Goal: Task Accomplishment & Management: Use online tool/utility

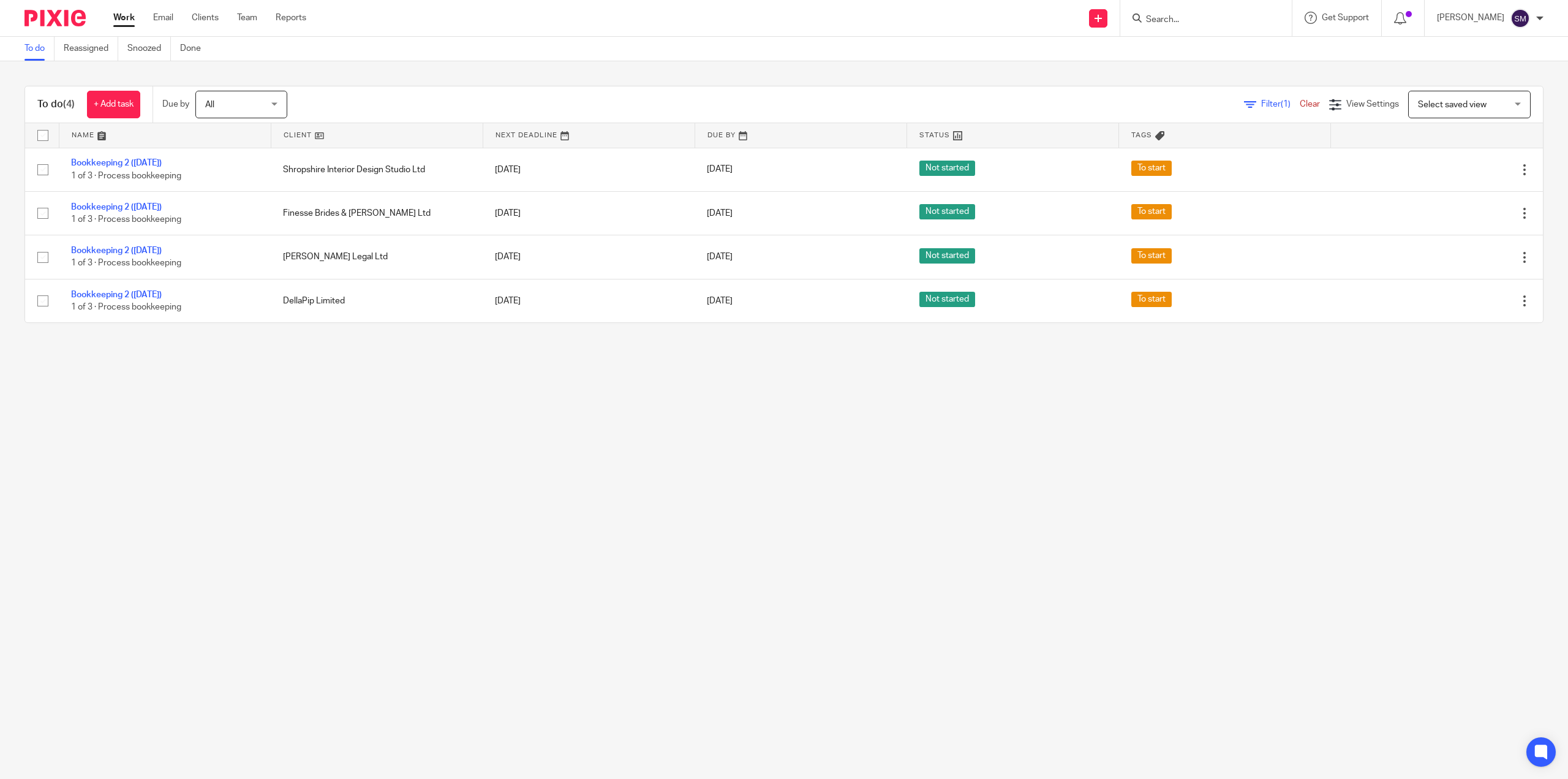
click at [1244, 116] on div "Filter (1) Clear View Settings View Settings (1) Filters Clear Save Manage save…" at bounding box center [926, 105] width 1234 height 28
click at [1261, 104] on span "Filter (1)" at bounding box center [1280, 104] width 39 height 8
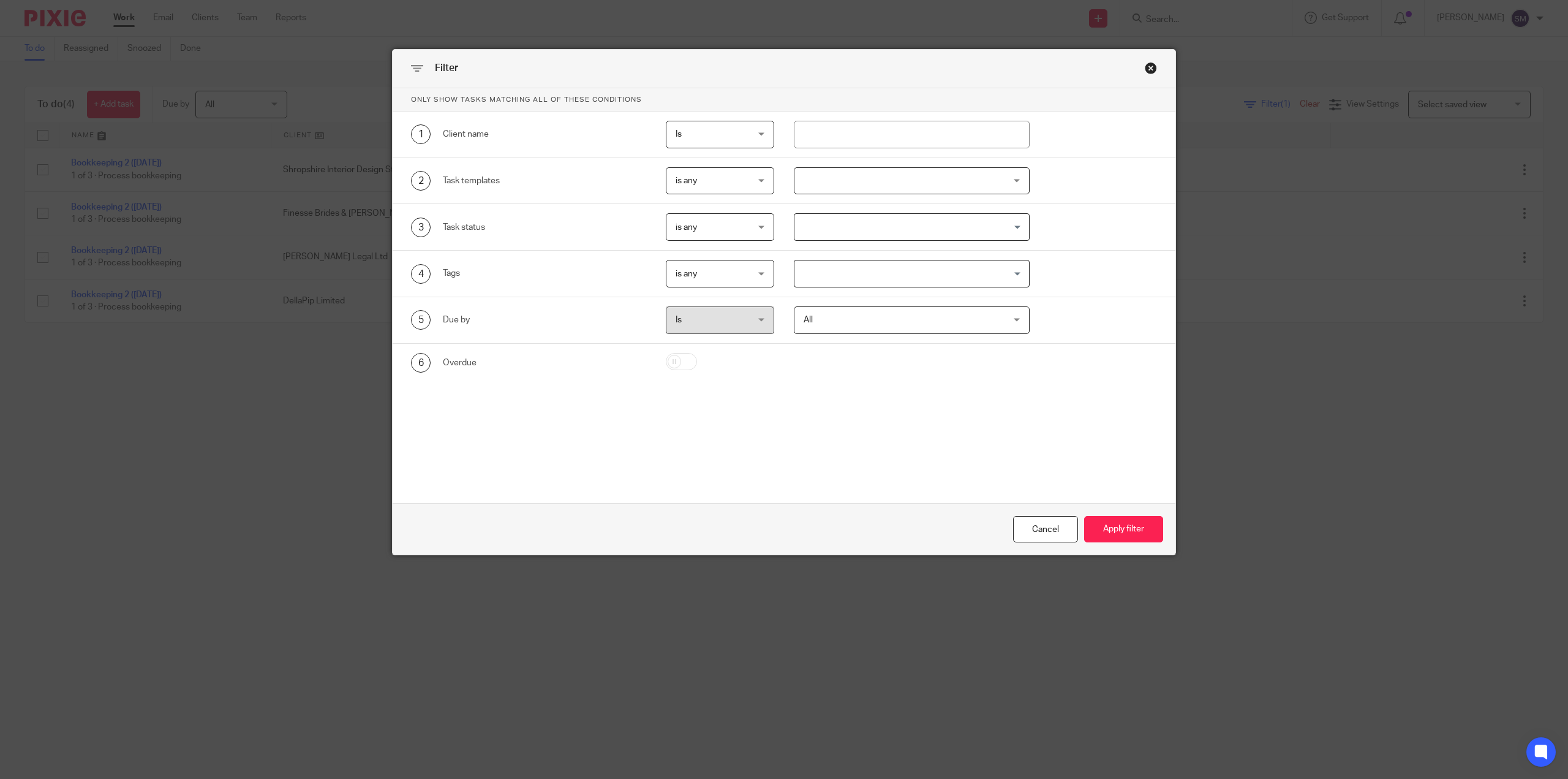
click at [1154, 70] on div "Filter" at bounding box center [784, 69] width 783 height 39
click at [1145, 68] on div "Close this dialog window" at bounding box center [1151, 68] width 12 height 12
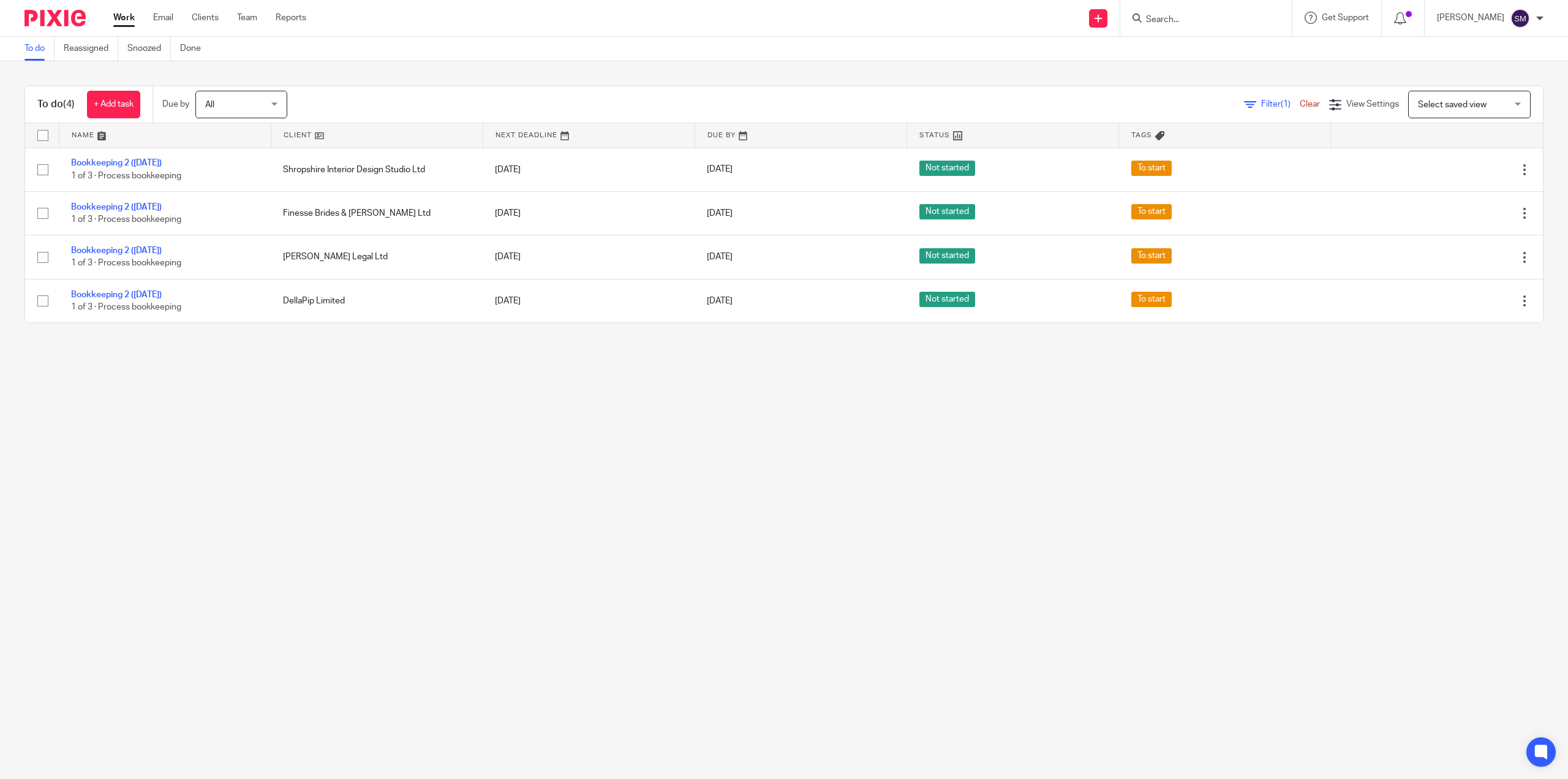
click at [1433, 111] on span "Select saved view" at bounding box center [1463, 105] width 90 height 26
click at [1300, 102] on link "Clear" at bounding box center [1310, 104] width 20 height 8
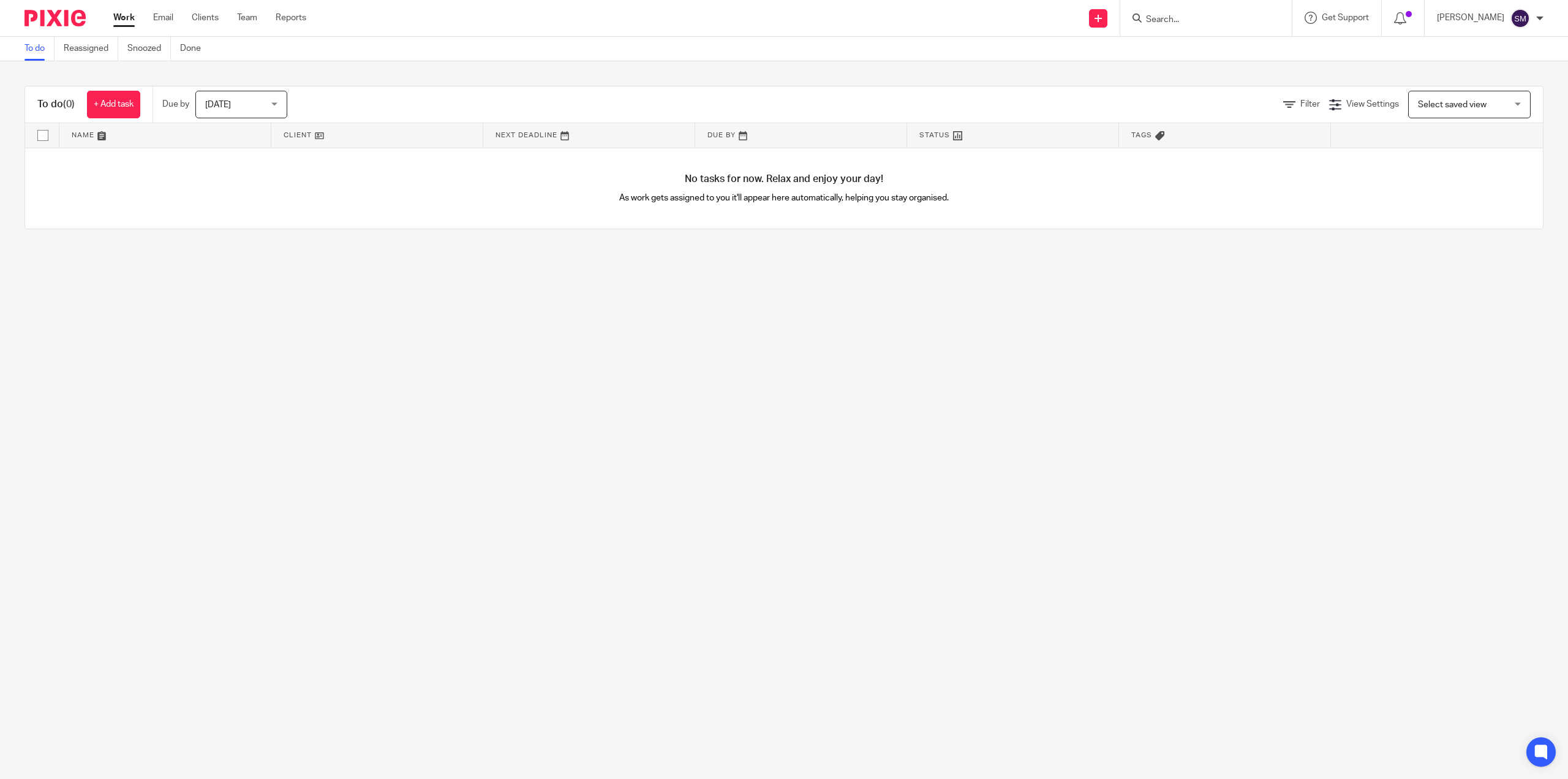
click at [118, 20] on link "Work" at bounding box center [124, 18] width 21 height 12
click at [1301, 106] on span "Filter" at bounding box center [1310, 104] width 19 height 8
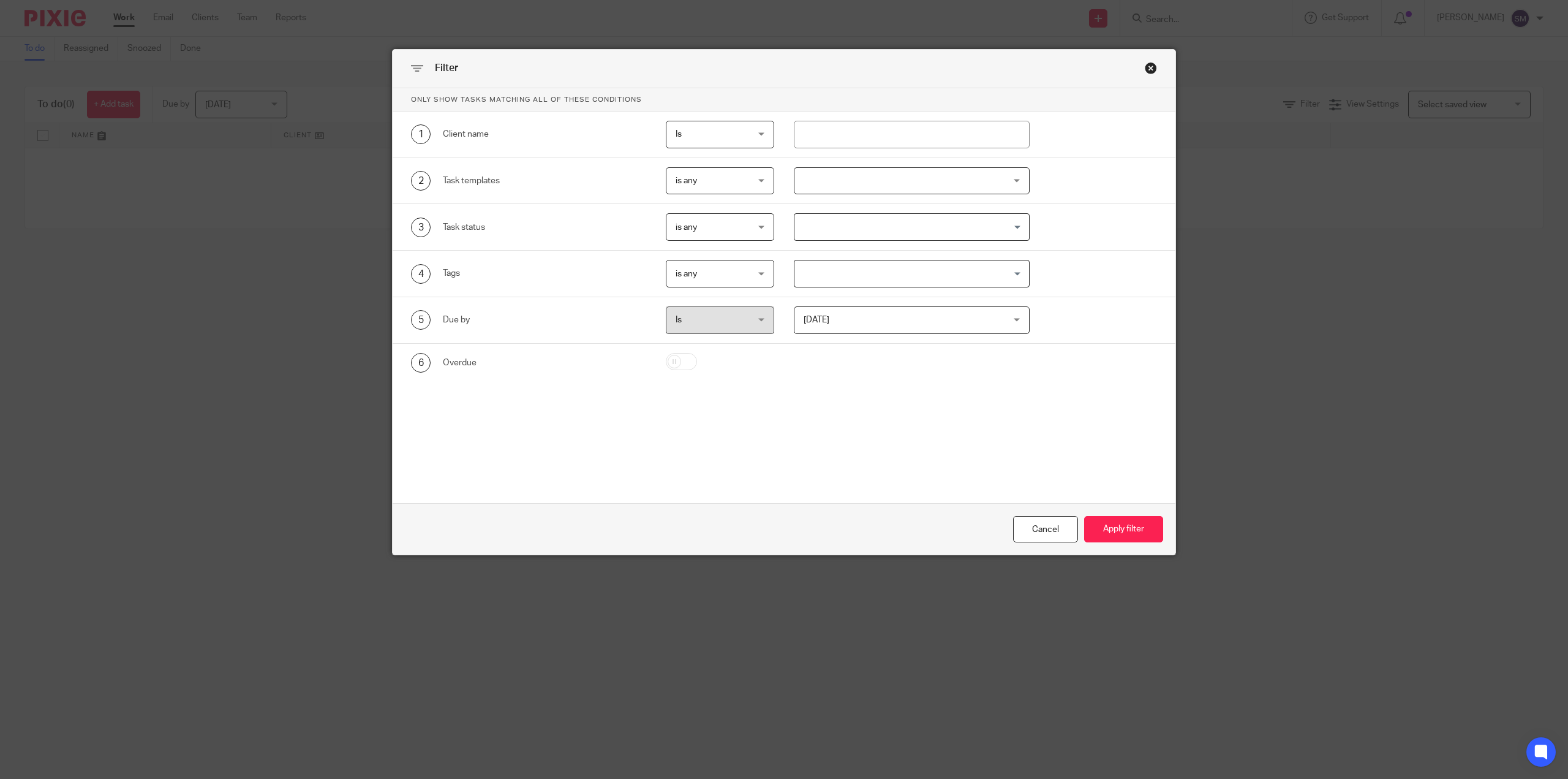
click at [1145, 67] on div "Close this dialog window" at bounding box center [1151, 68] width 12 height 12
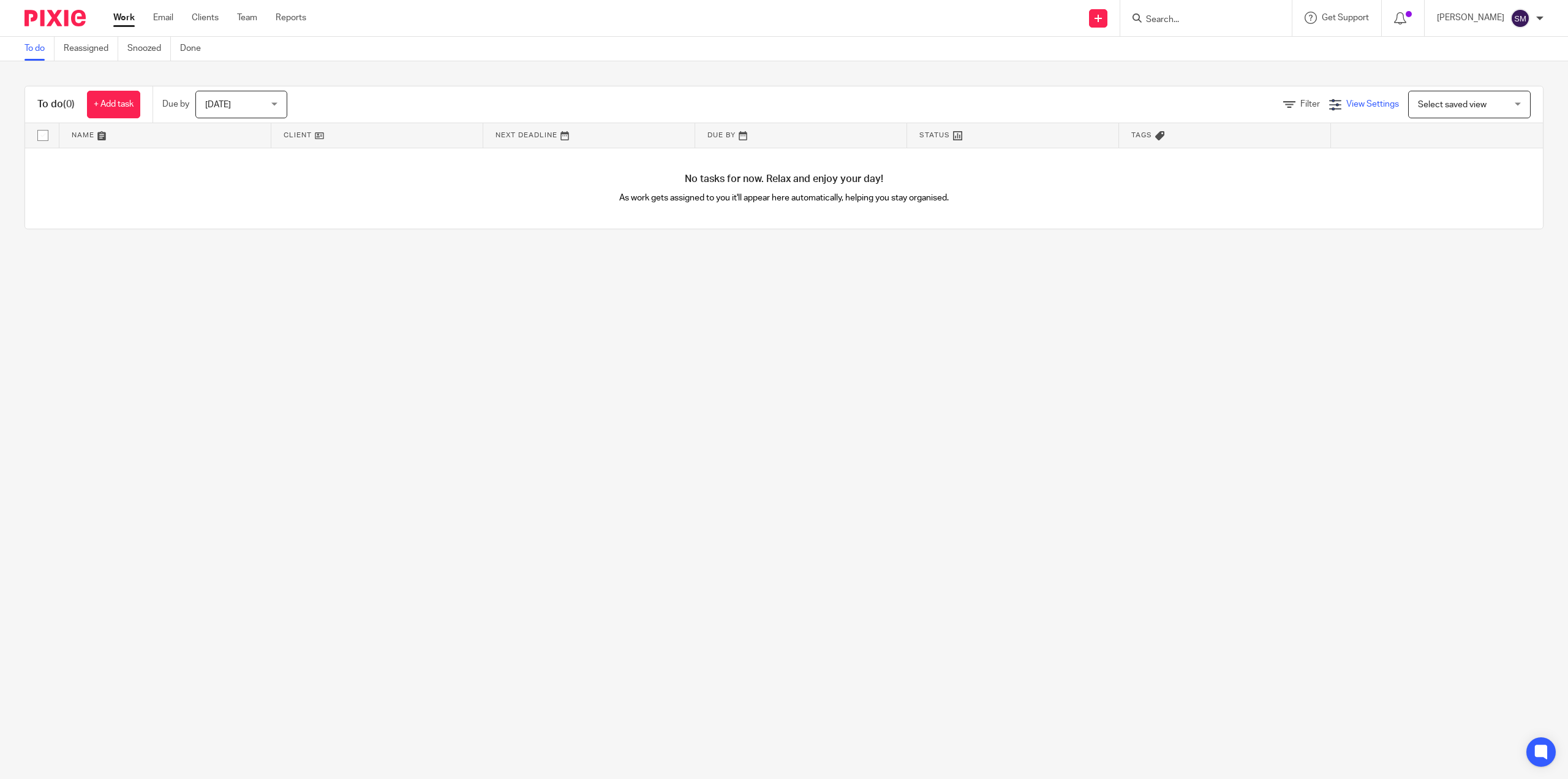
click at [1364, 101] on span "View Settings" at bounding box center [1372, 104] width 53 height 8
click at [1429, 96] on span "Select saved view" at bounding box center [1463, 105] width 90 height 26
click at [1367, 105] on span "View Settings" at bounding box center [1372, 104] width 53 height 8
click at [1301, 169] on span "Manage saved views" at bounding box center [1296, 167] width 79 height 8
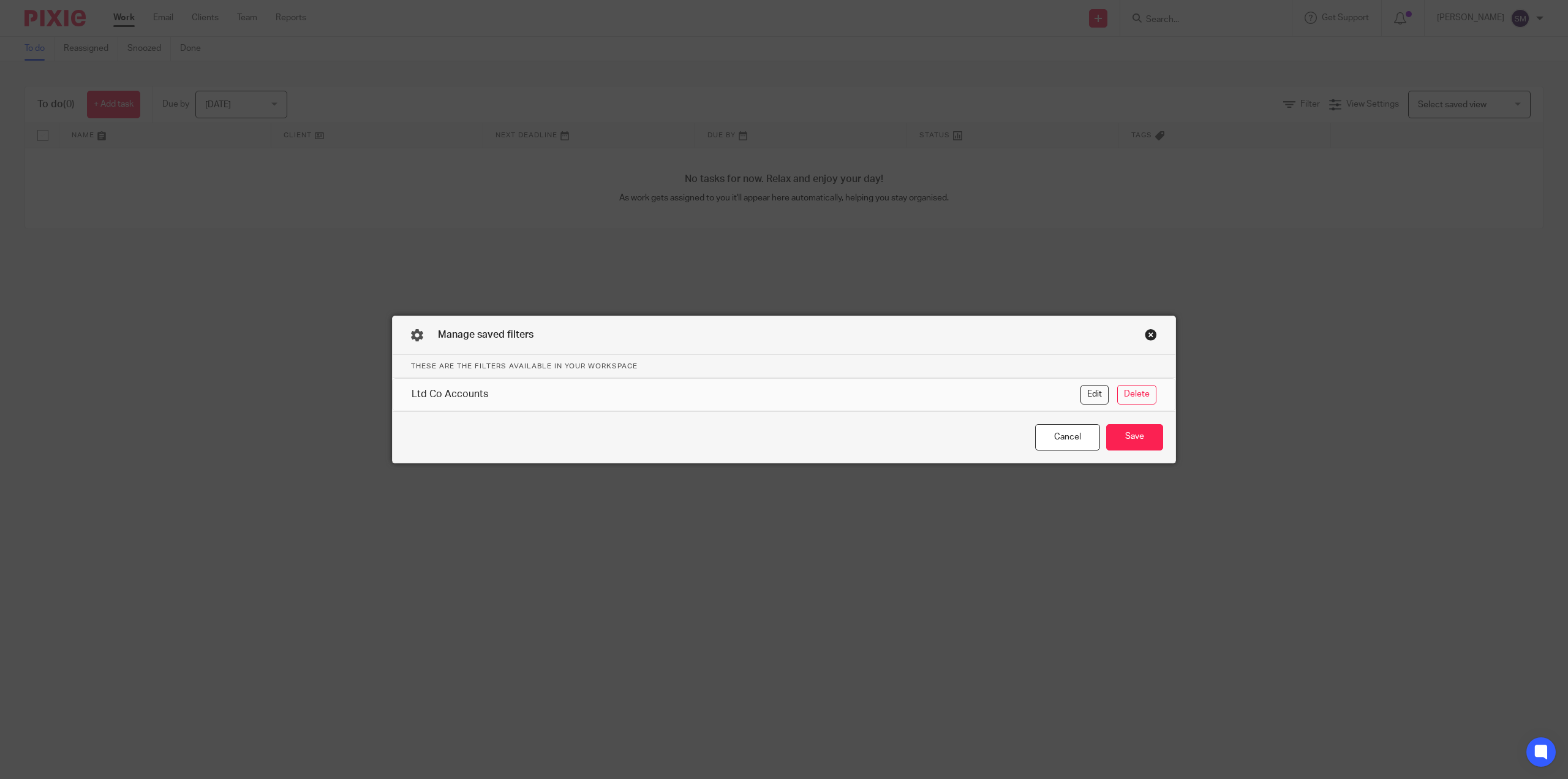
click at [1145, 331] on div "Close this dialog window" at bounding box center [1151, 334] width 12 height 12
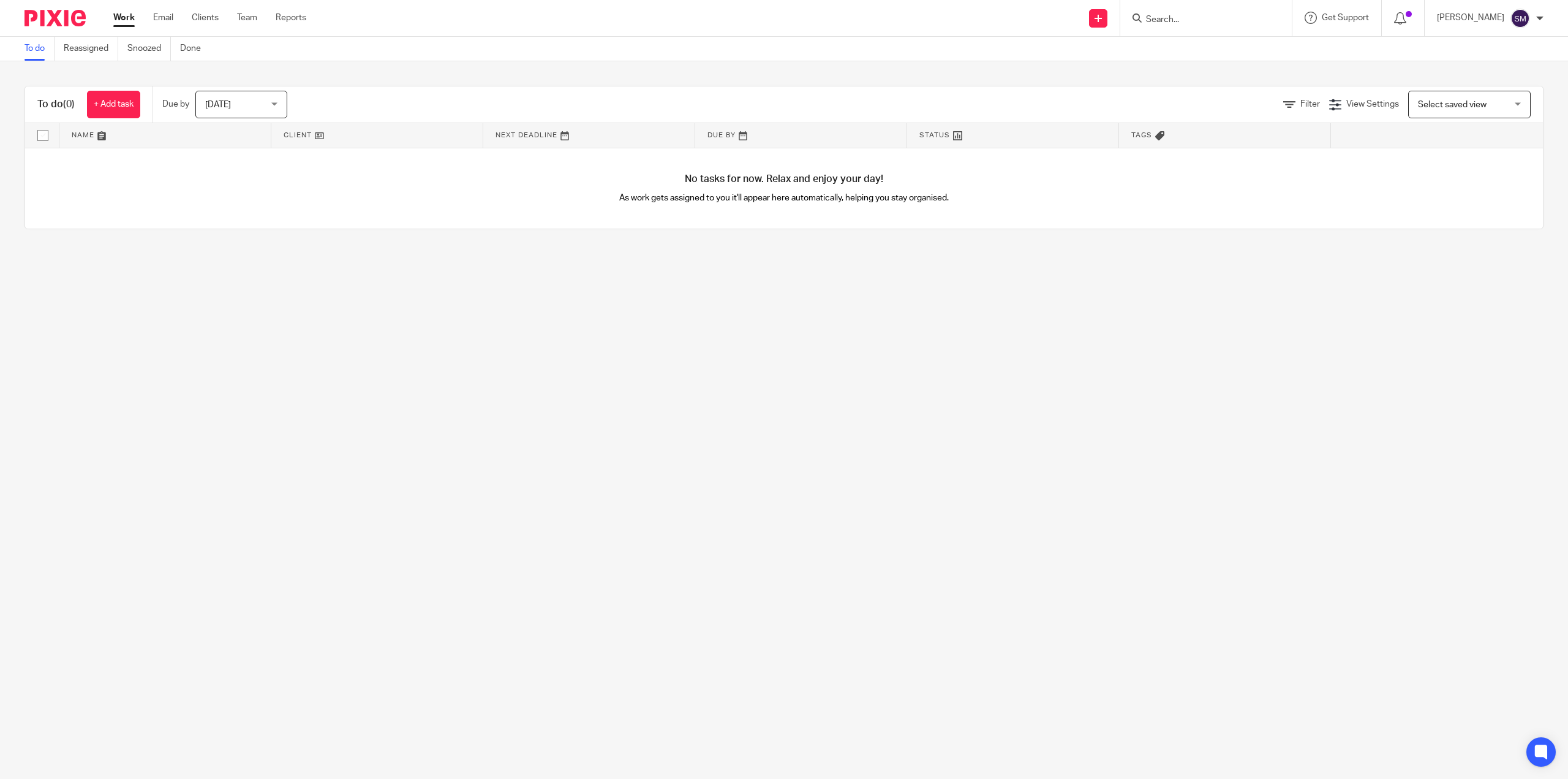
click at [241, 94] on span "[DATE]" at bounding box center [238, 105] width 65 height 26
click at [1290, 114] on div "Filter View Settings View Settings Manage saved views Select saved view Select …" at bounding box center [926, 105] width 1234 height 28
click at [1301, 105] on span "Filter" at bounding box center [1310, 104] width 19 height 8
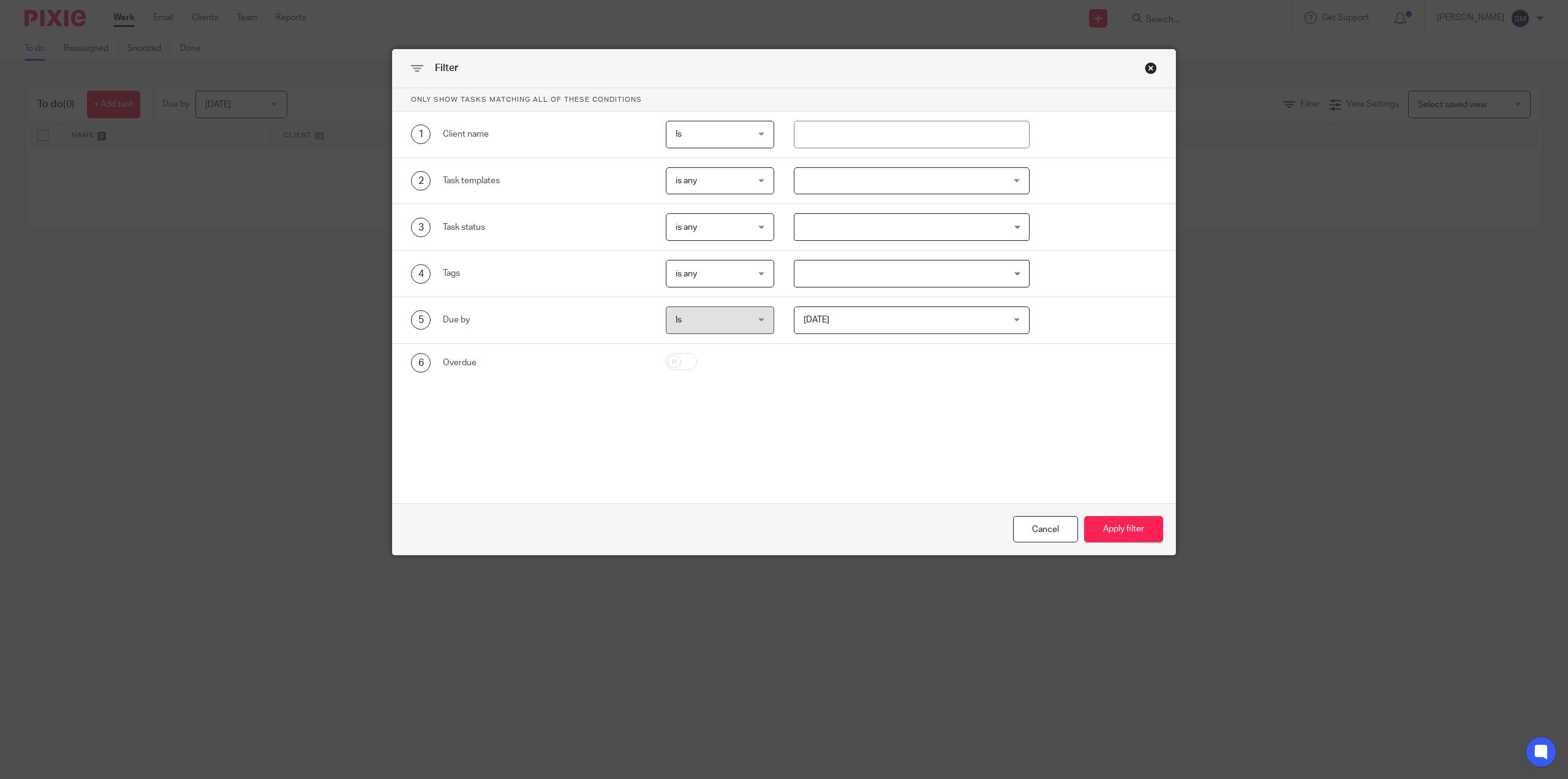
click at [966, 308] on span "[DATE]" at bounding box center [894, 320] width 180 height 26
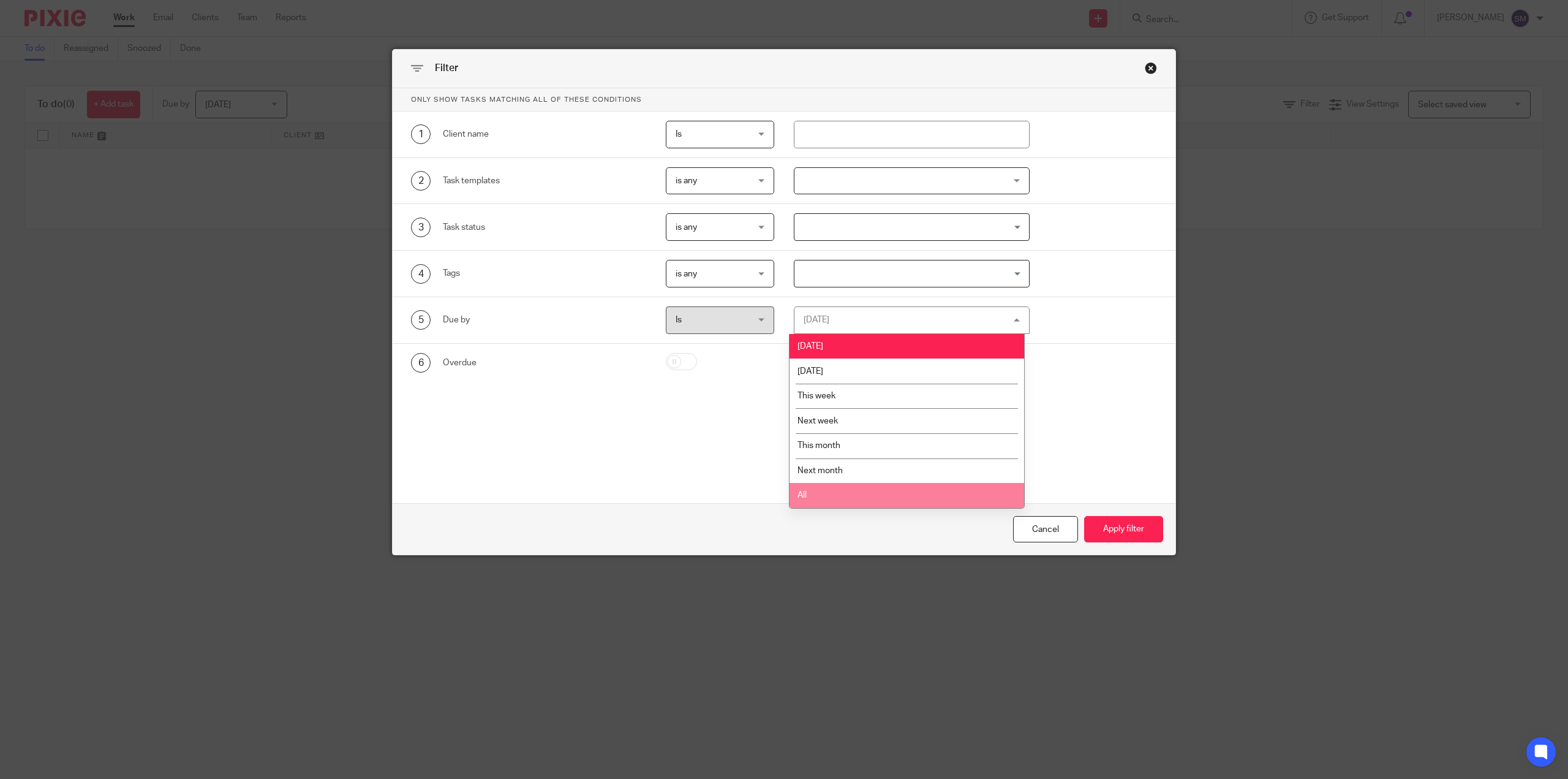
click at [835, 485] on li "All" at bounding box center [907, 495] width 235 height 25
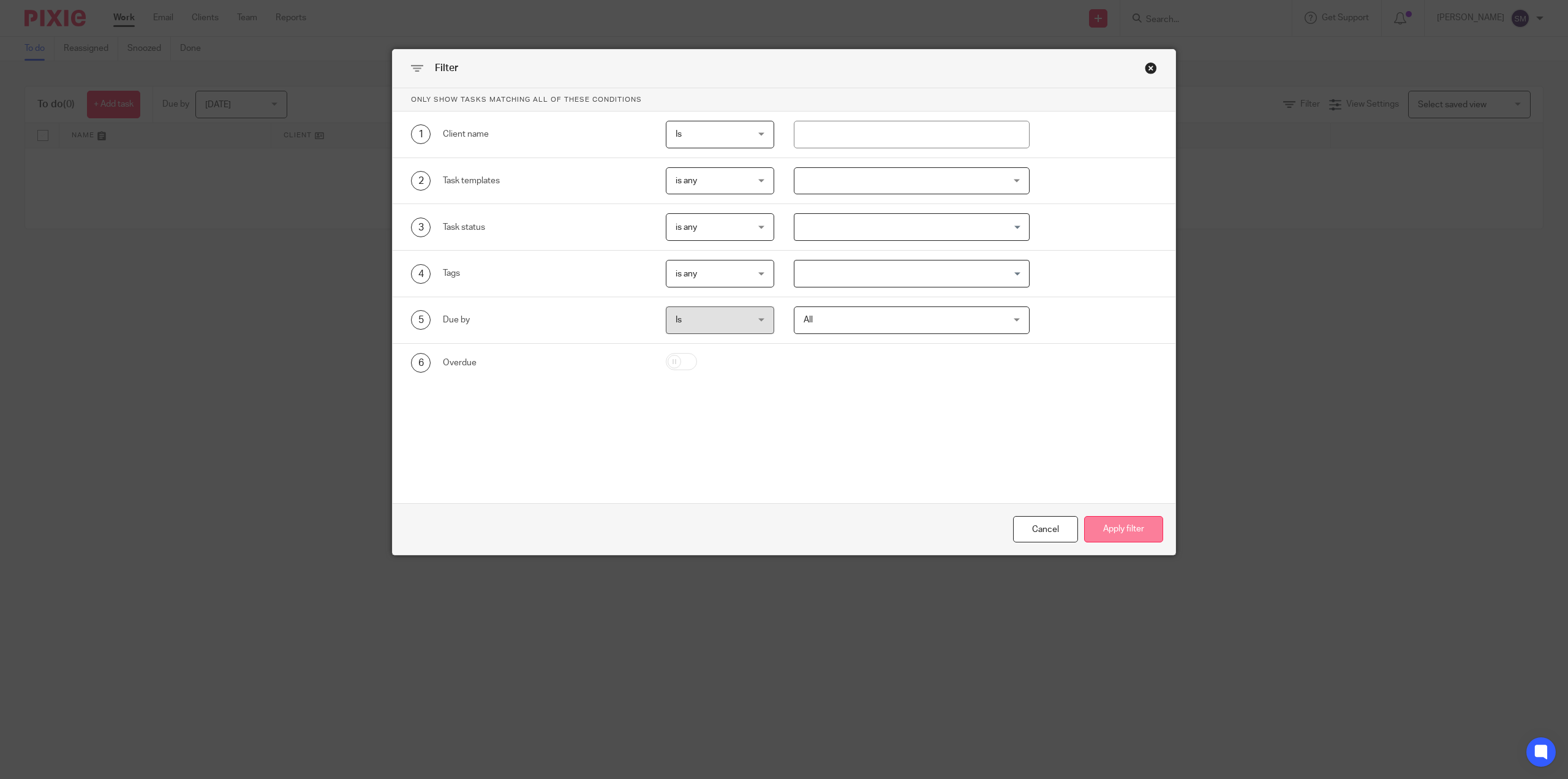
drag, startPoint x: 1103, startPoint y: 524, endPoint x: 1109, endPoint y: 525, distance: 6.1
click at [1109, 525] on button "Apply filter" at bounding box center [1123, 529] width 79 height 26
